Goal: Task Accomplishment & Management: Manage account settings

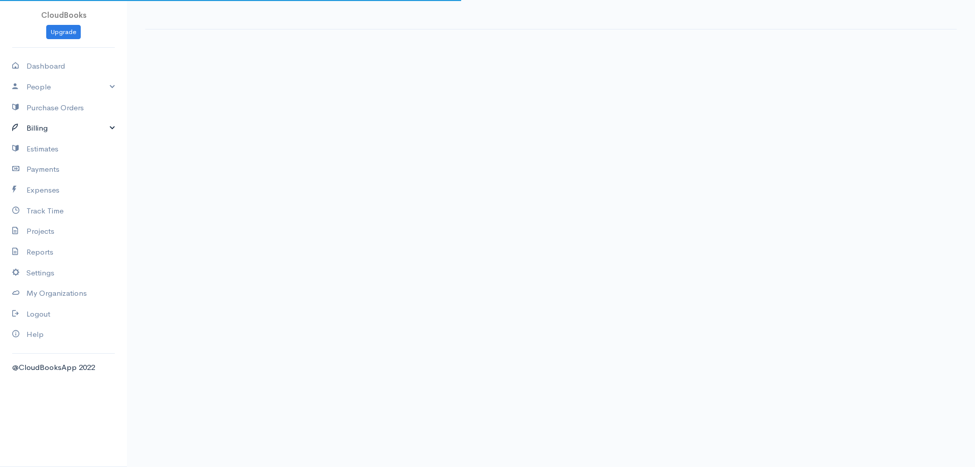
click at [45, 127] on link "Billing" at bounding box center [63, 128] width 127 height 21
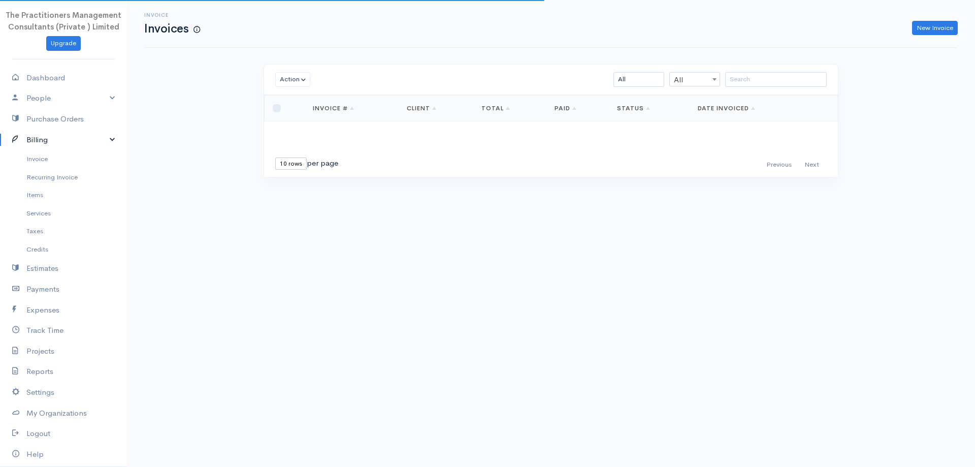
click at [43, 144] on link "Billing" at bounding box center [63, 139] width 127 height 21
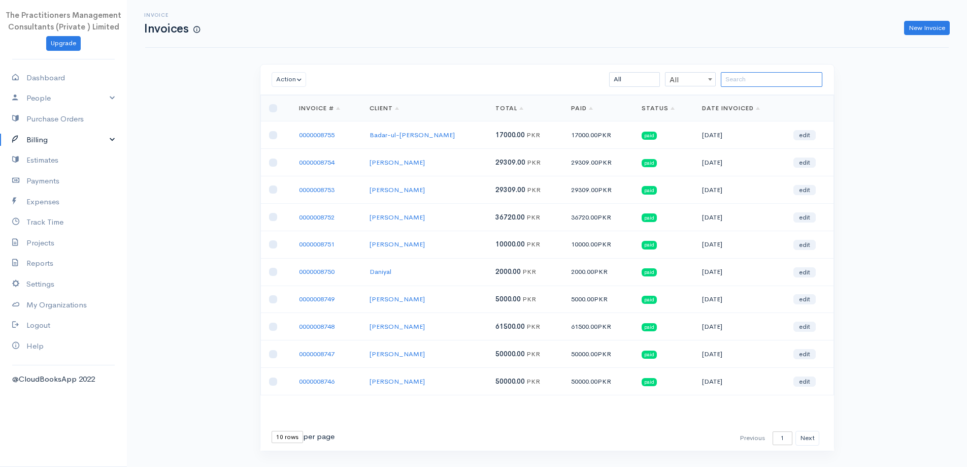
click at [735, 78] on input "search" at bounding box center [772, 79] width 102 height 15
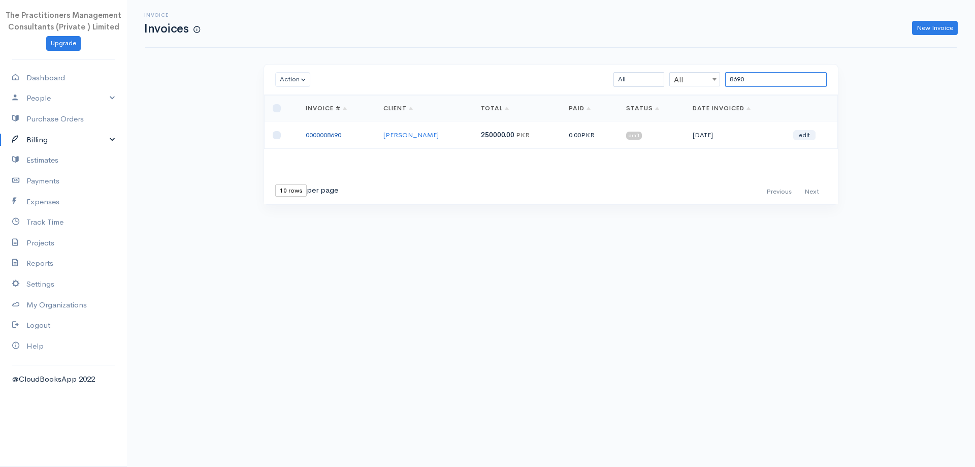
type input "8690"
click at [336, 139] on link "0000008690" at bounding box center [324, 135] width 36 height 9
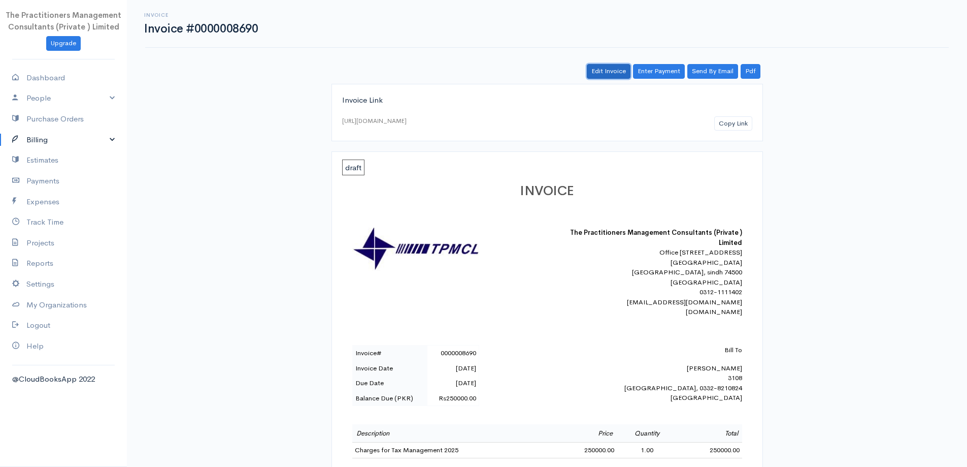
click at [619, 67] on link "Edit Invoice" at bounding box center [609, 71] width 44 height 15
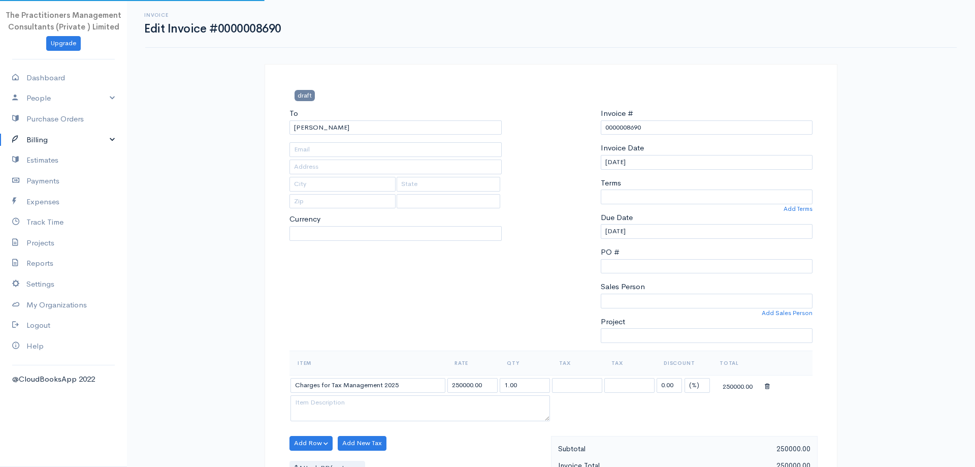
type input "[PHONE_NUMBER]"
type input "3108"
type input "[GEOGRAPHIC_DATA]"
type input "0332-8210824"
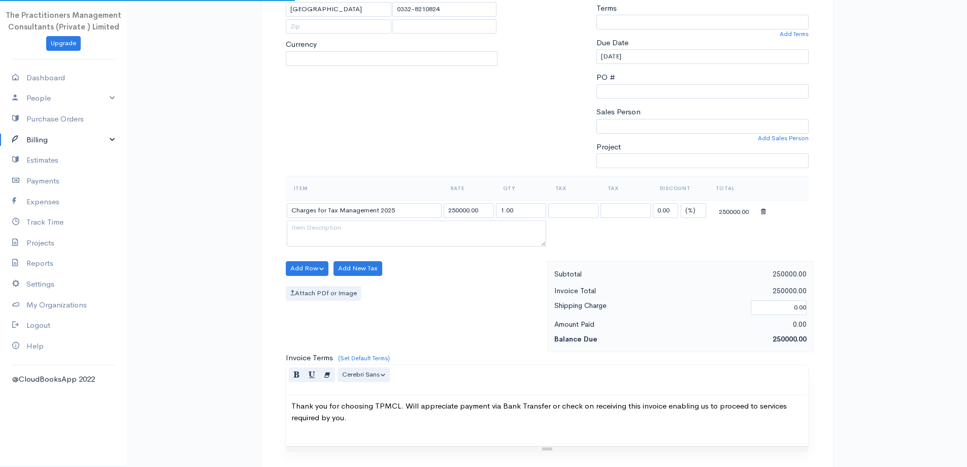
scroll to position [203, 0]
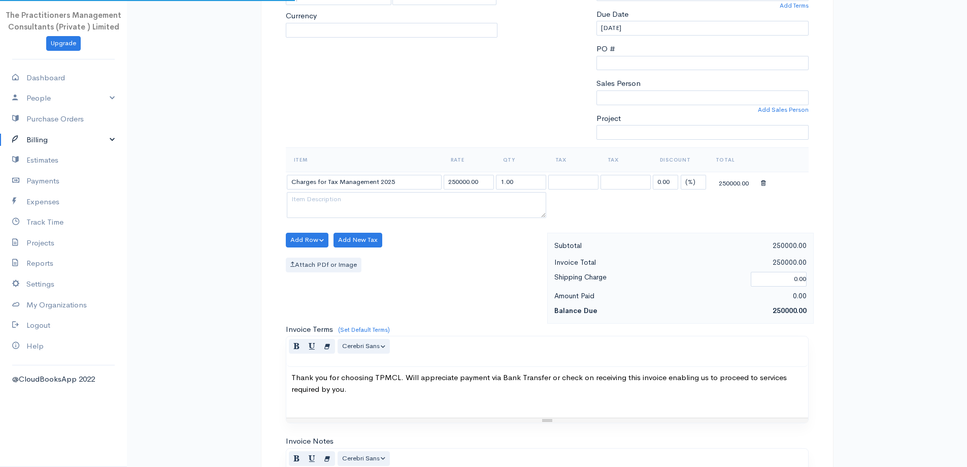
select select
select select "[GEOGRAPHIC_DATA]"
select select "PKR"
select select "0"
click at [761, 182] on icon at bounding box center [763, 183] width 5 height 7
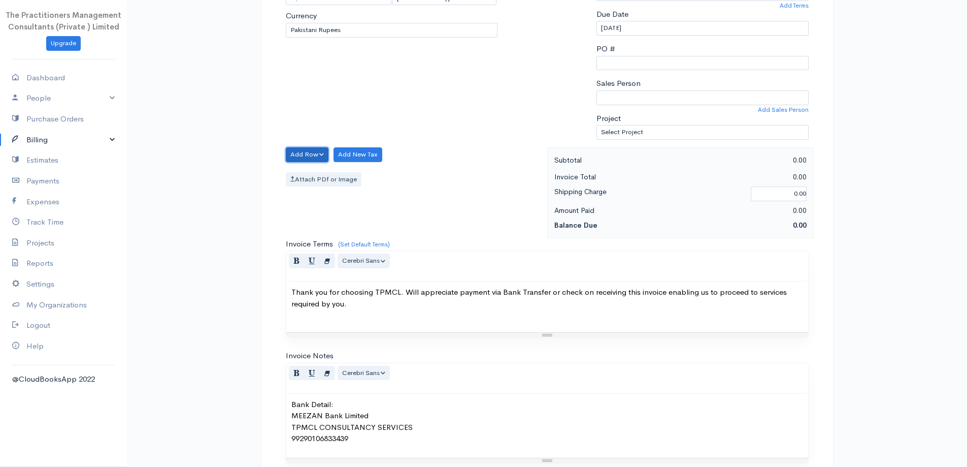
click at [319, 155] on button "Add Row" at bounding box center [307, 154] width 43 height 15
click at [335, 175] on link "Add Item Row" at bounding box center [326, 176] width 80 height 18
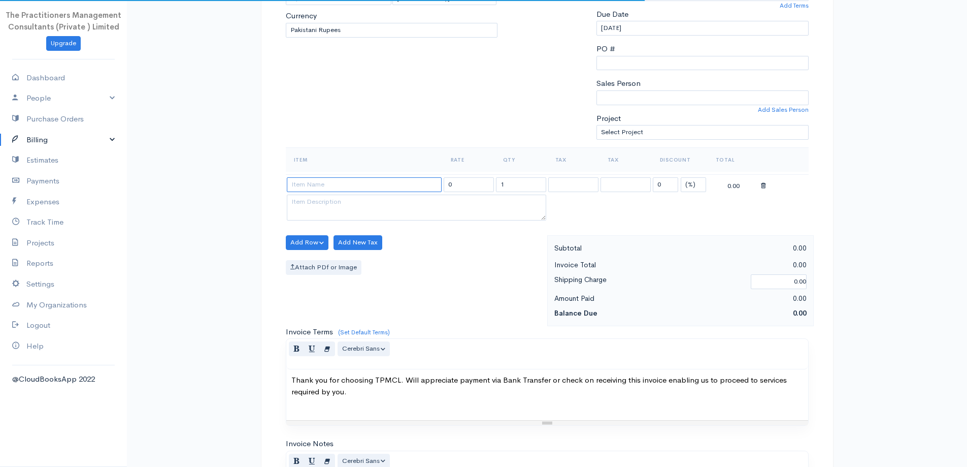
click at [363, 183] on input at bounding box center [364, 184] width 155 height 15
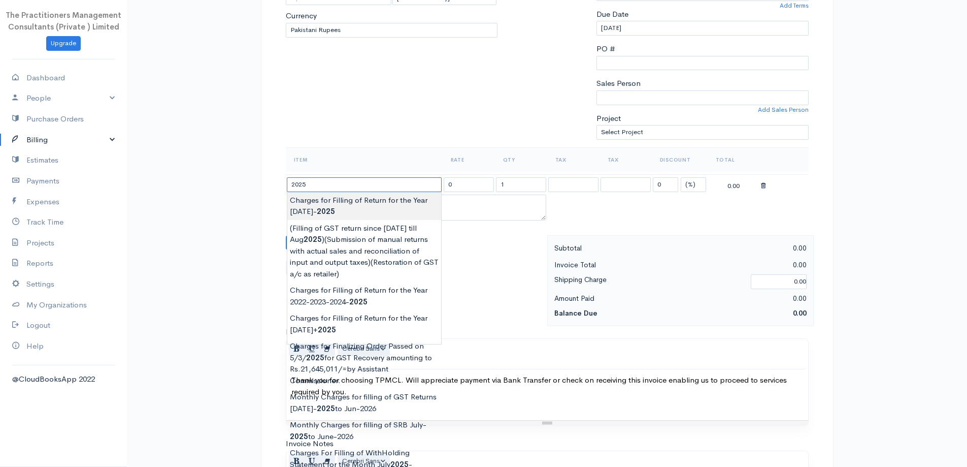
type input "Charges for Filling of Return for the Year [DATE]-[DATE]"
type input "15000.00"
click at [368, 210] on body "The Practitioners Management Consultants (Private ) Limited Upgrade Dashboard P…" at bounding box center [483, 244] width 967 height 894
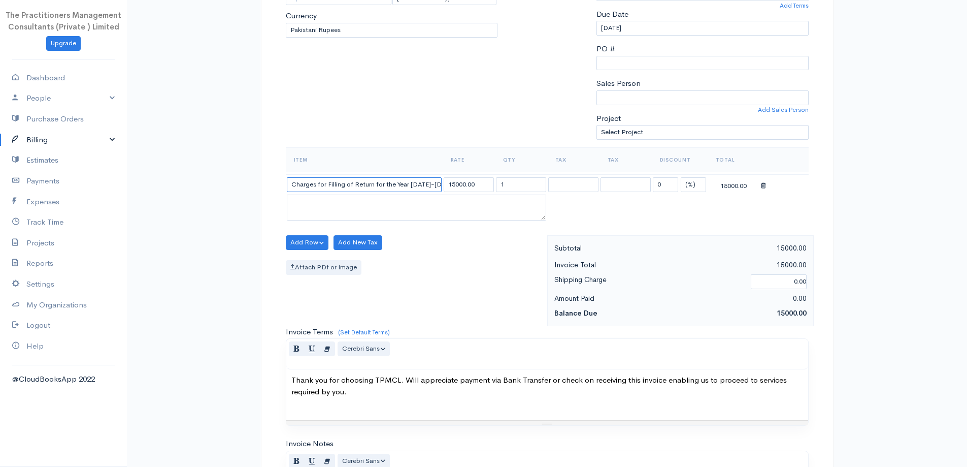
click at [430, 183] on input "Charges for Filling of Return for the Year [DATE]-[DATE]" at bounding box center [364, 184] width 155 height 15
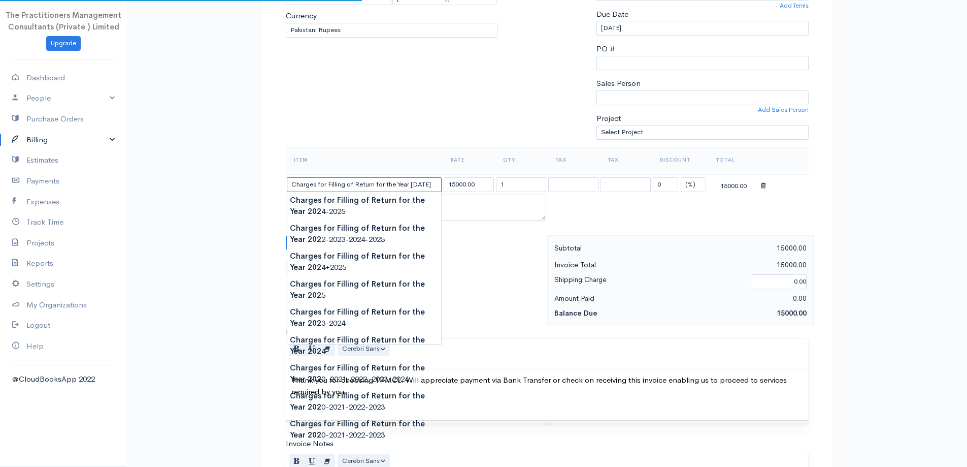
type input "Charges for Filling of Return for the Year [DATE]"
click at [453, 185] on input "15000.00" at bounding box center [469, 184] width 50 height 15
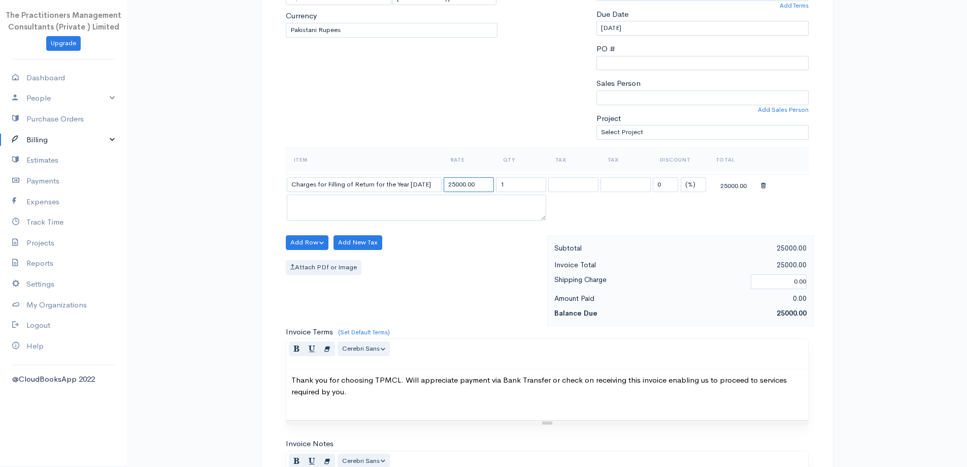
click at [456, 186] on input "25000.00" at bounding box center [469, 184] width 50 height 15
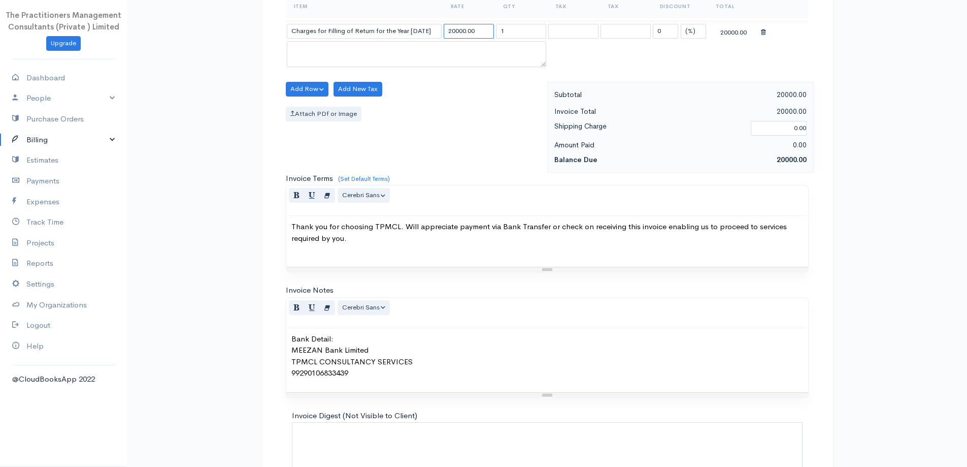
scroll to position [427, 0]
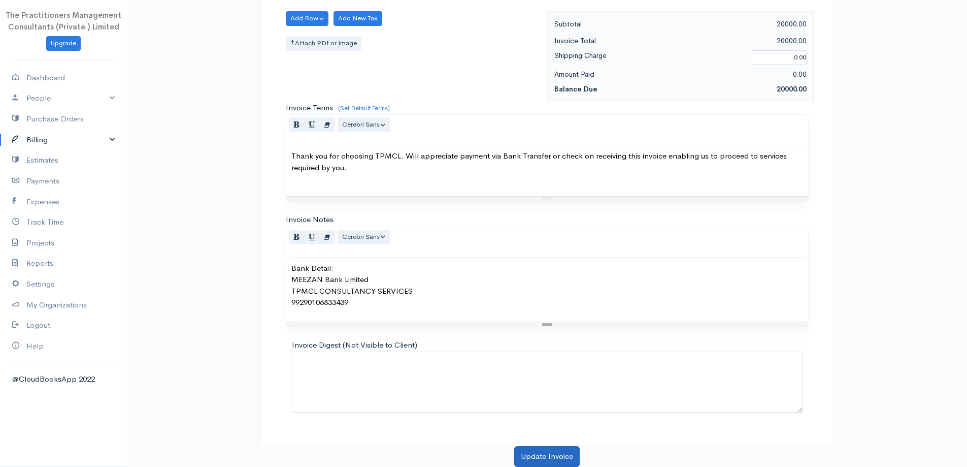
type input "20000.00"
click at [554, 462] on button "Update Invoice" at bounding box center [547, 456] width 66 height 21
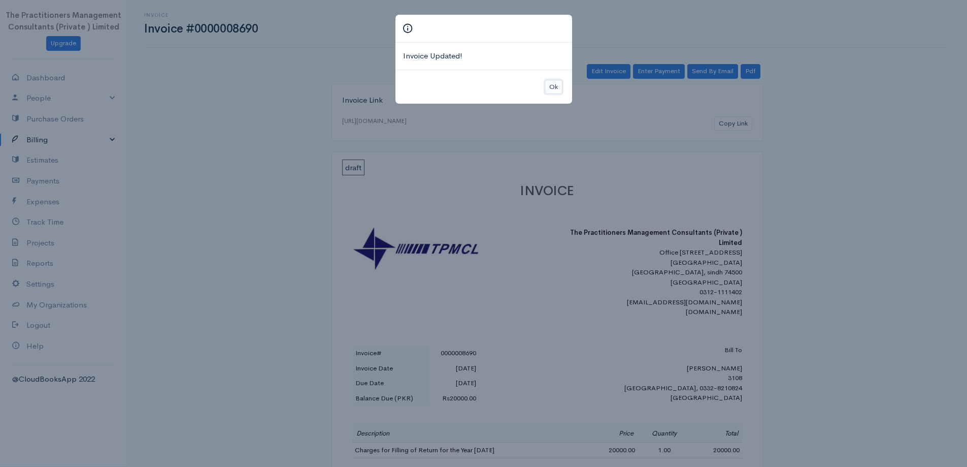
click at [545, 88] on button "Ok" at bounding box center [554, 87] width 18 height 15
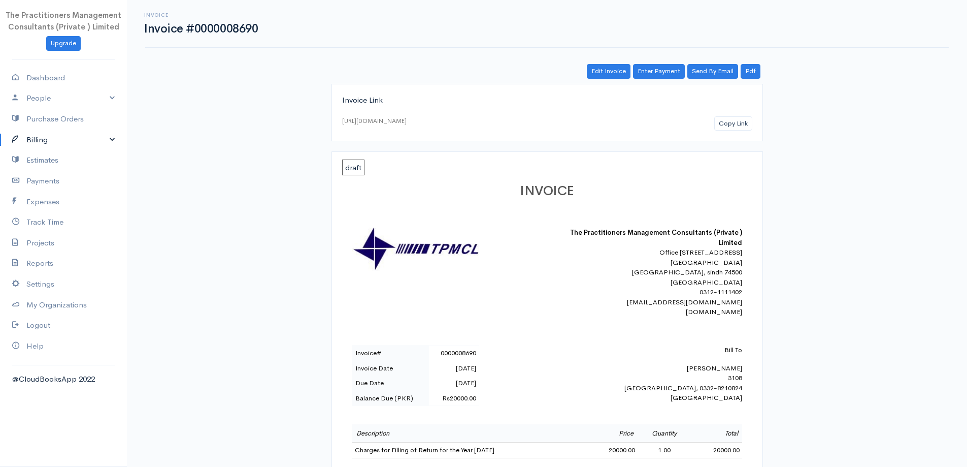
click at [36, 148] on link "Billing" at bounding box center [63, 139] width 127 height 21
click at [32, 156] on link "Invoice" at bounding box center [63, 159] width 127 height 18
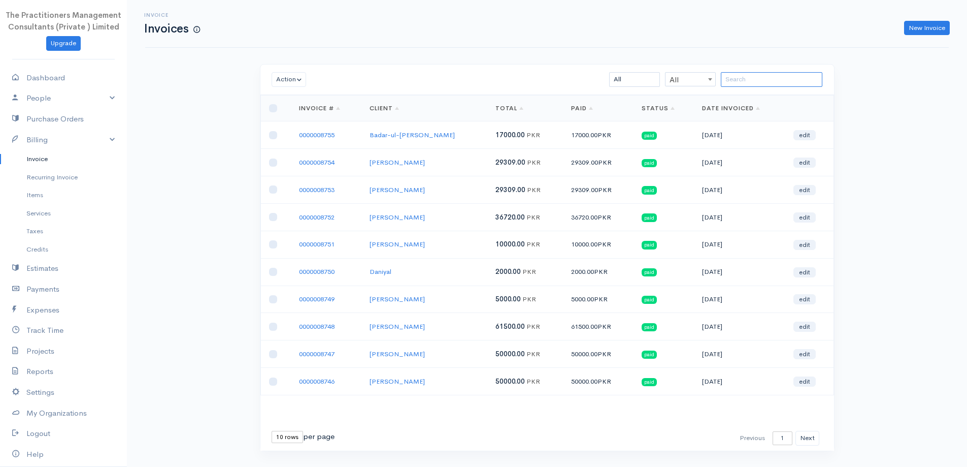
click at [725, 77] on input "search" at bounding box center [772, 79] width 102 height 15
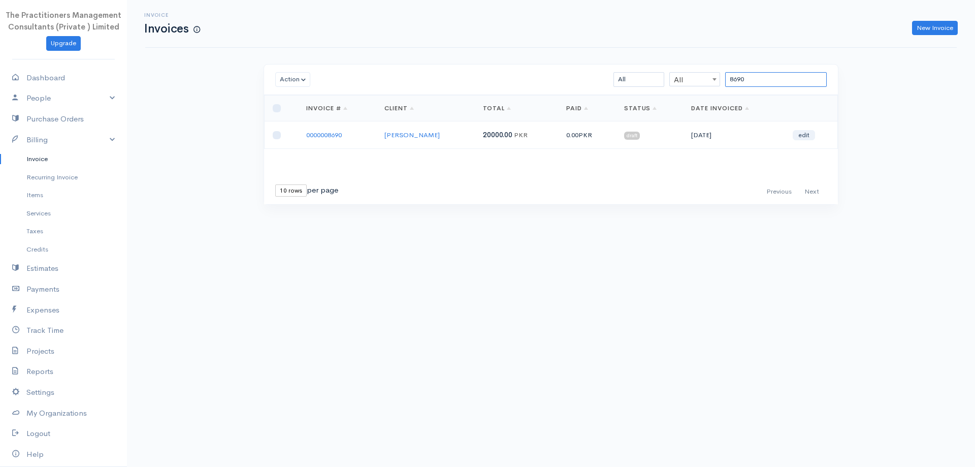
type input "8690"
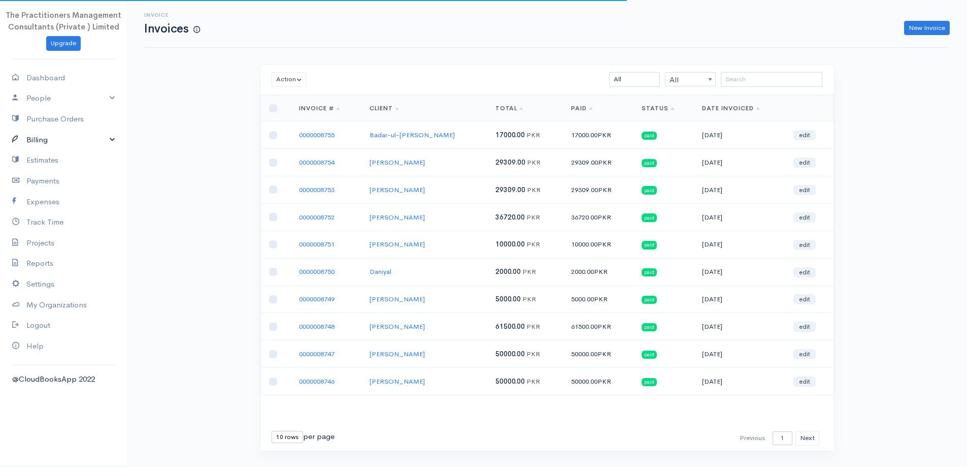
click at [48, 143] on link "Billing" at bounding box center [63, 139] width 127 height 21
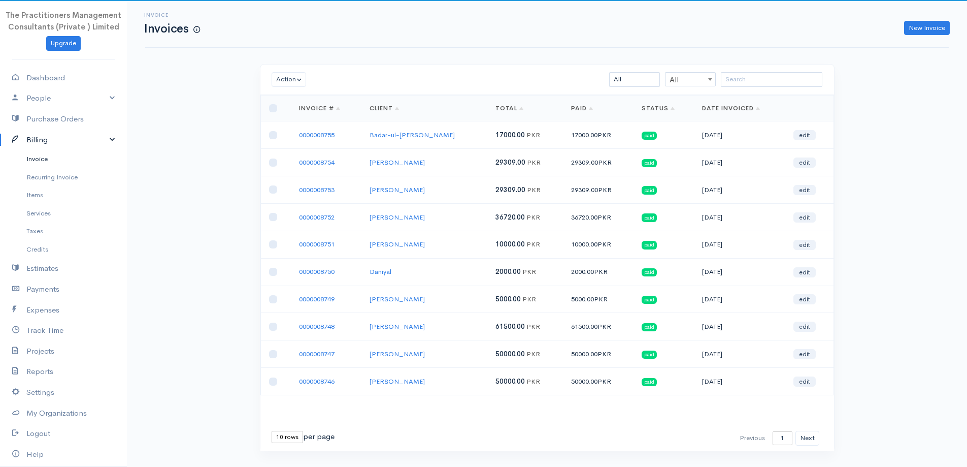
click at [47, 154] on link "Invoice" at bounding box center [63, 159] width 127 height 18
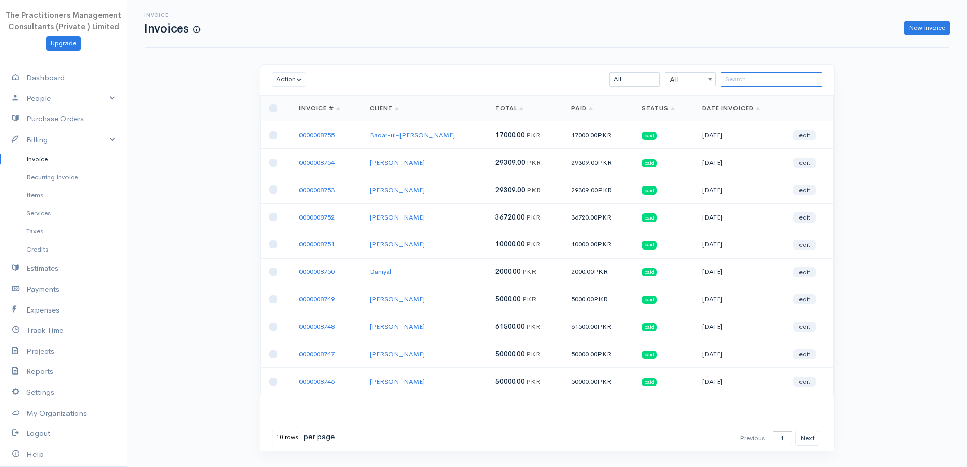
click at [738, 83] on input "search" at bounding box center [772, 79] width 102 height 15
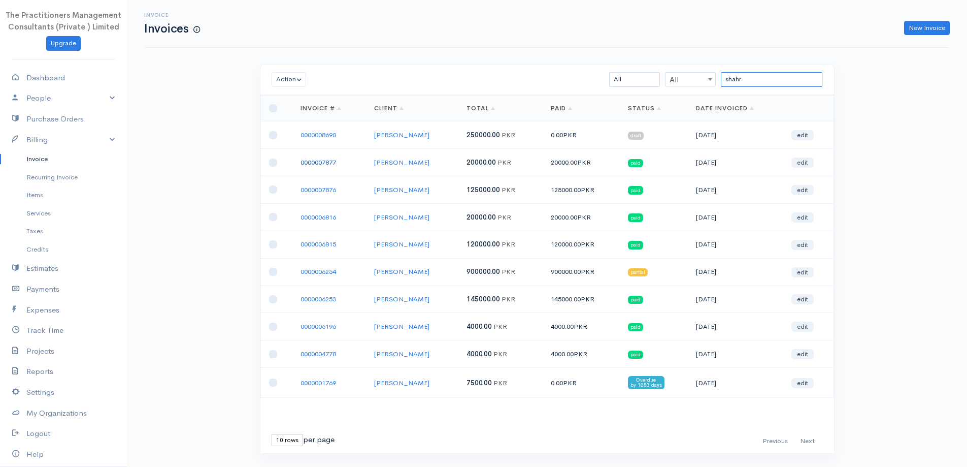
type input "shahr"
click at [329, 164] on link "0000007877" at bounding box center [319, 162] width 36 height 9
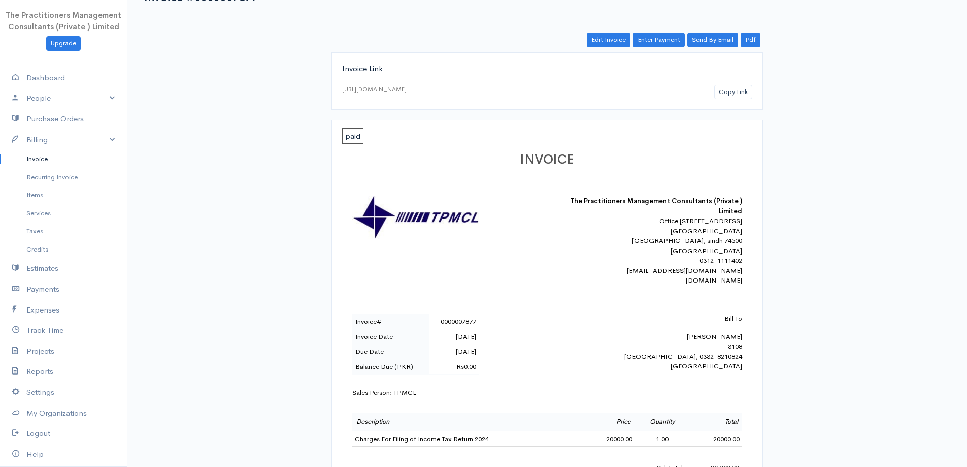
scroll to position [152, 0]
